Goal: Task Accomplishment & Management: Manage account settings

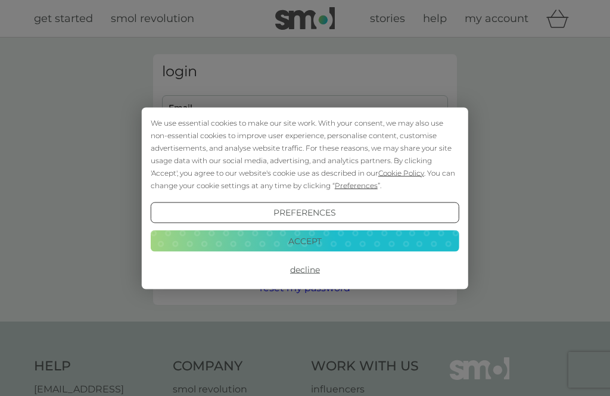
click at [351, 243] on button "Accept" at bounding box center [305, 240] width 308 height 21
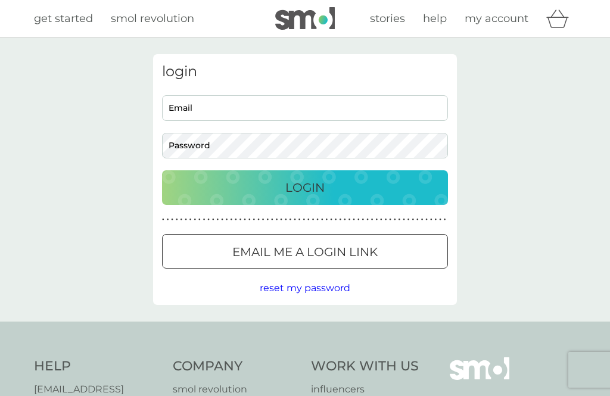
click at [307, 112] on input "Email" at bounding box center [305, 108] width 286 height 26
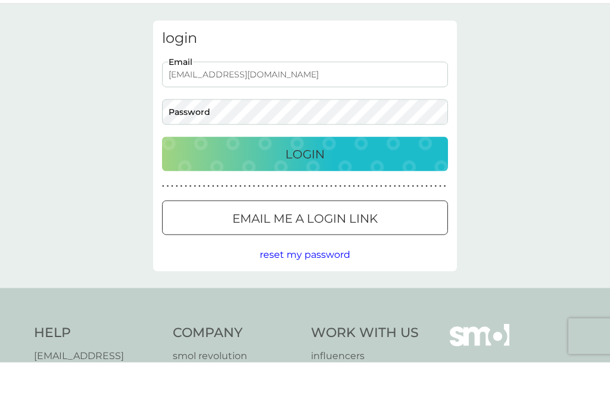
type input "[EMAIL_ADDRESS][DOMAIN_NAME]"
click at [369, 178] on div "Login" at bounding box center [305, 187] width 262 height 19
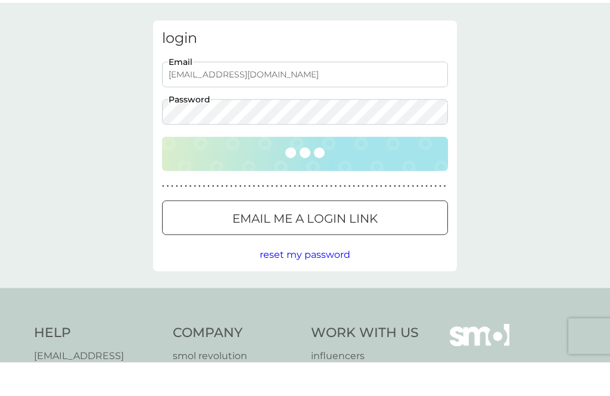
scroll to position [34, 0]
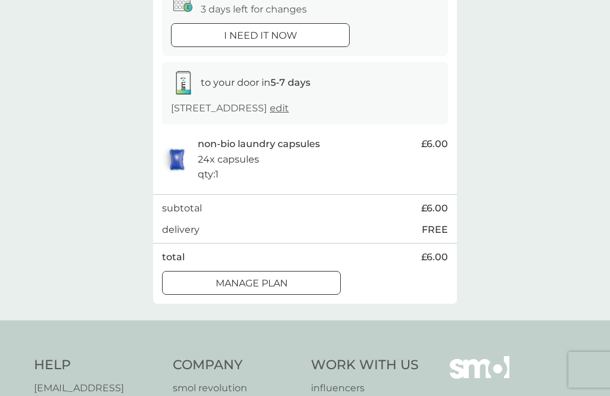
scroll to position [139, 0]
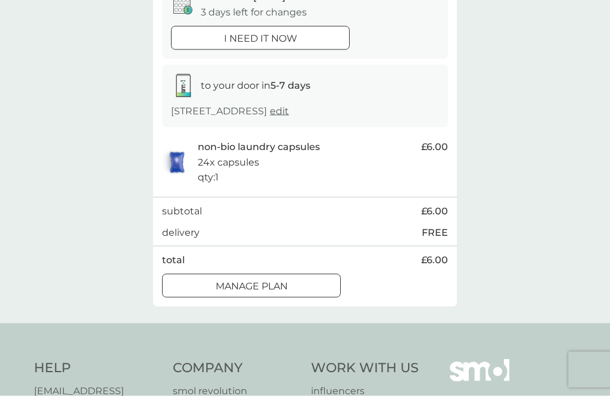
click at [269, 280] on div at bounding box center [251, 286] width 43 height 13
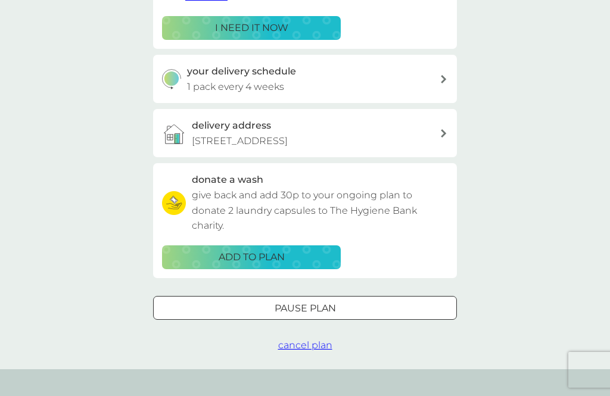
scroll to position [224, 0]
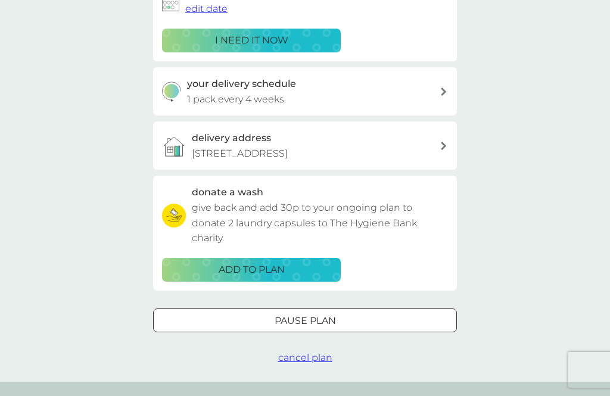
click at [319, 320] on div at bounding box center [319, 320] width 0 height 0
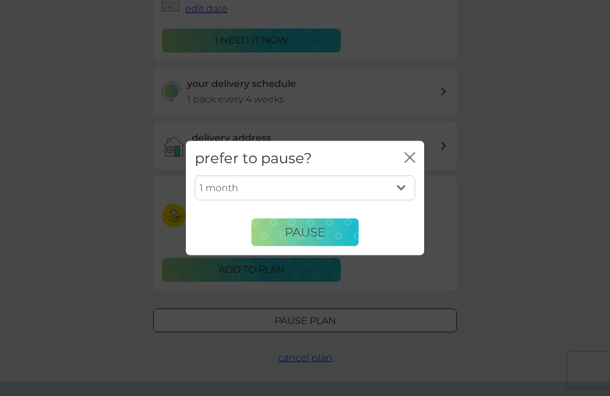
click at [382, 201] on select "1 month 2 months 3 months 4 months 5 months 6 months" at bounding box center [305, 188] width 220 height 25
select select "3"
click at [311, 239] on span "Pause" at bounding box center [305, 232] width 40 height 14
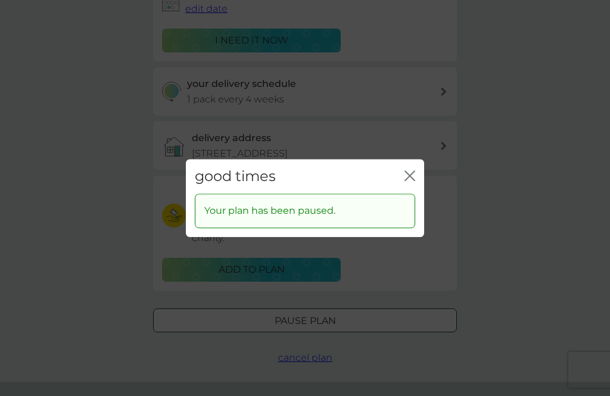
click at [404, 181] on icon "close" at bounding box center [409, 175] width 11 height 11
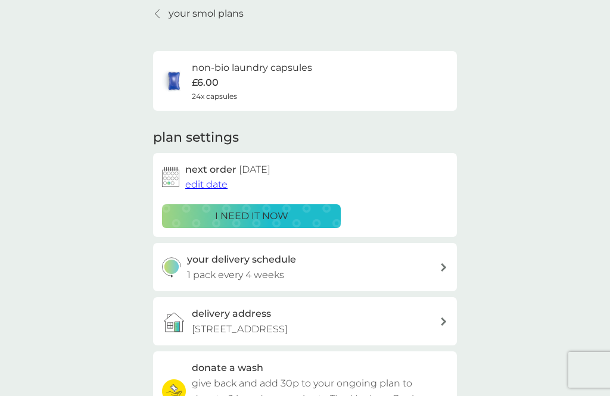
scroll to position [0, 0]
